Goal: Transaction & Acquisition: Purchase product/service

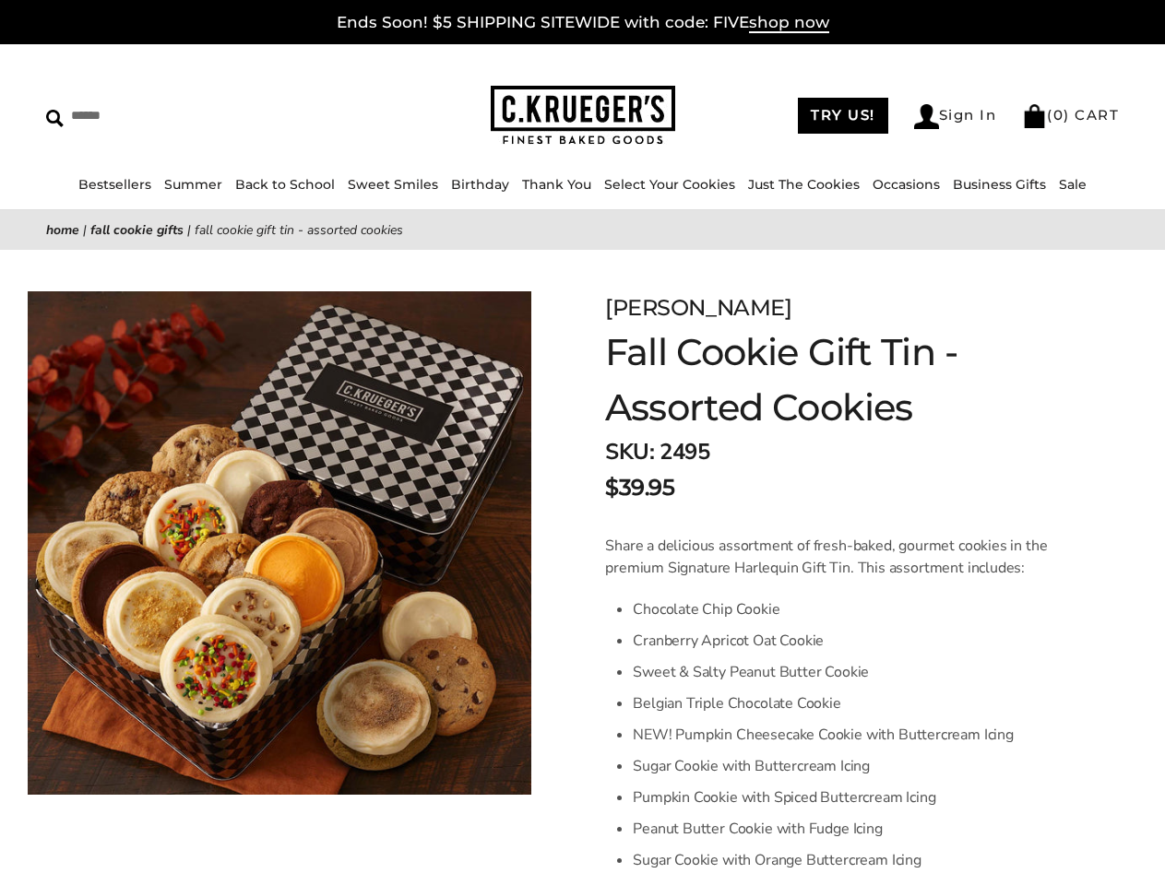
click at [169, 115] on input "Search" at bounding box center [168, 115] width 245 height 29
click at [872, 184] on link "Occasions" at bounding box center [905, 184] width 67 height 17
